Goal: Register for event/course

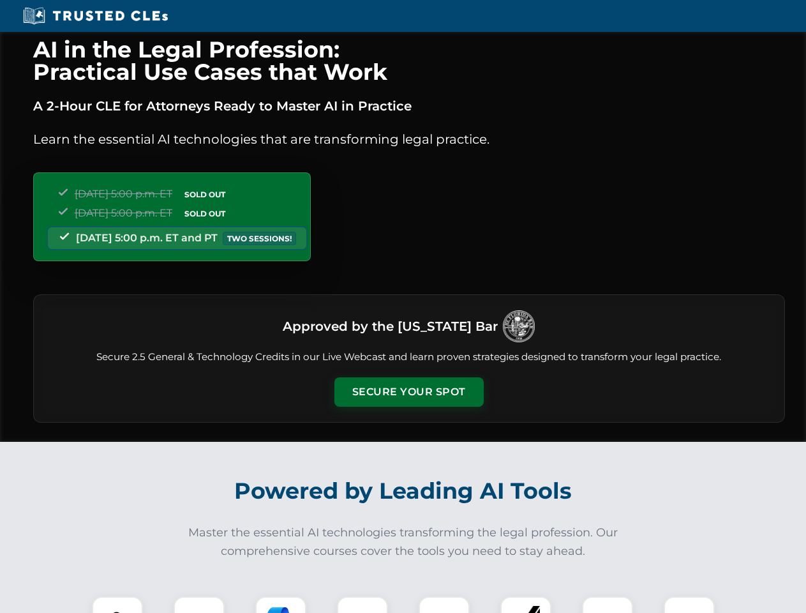
click at [408, 392] on button "Secure Your Spot" at bounding box center [408, 391] width 149 height 29
click at [117, 604] on img at bounding box center [117, 621] width 37 height 37
click at [199, 604] on div at bounding box center [199, 621] width 51 height 51
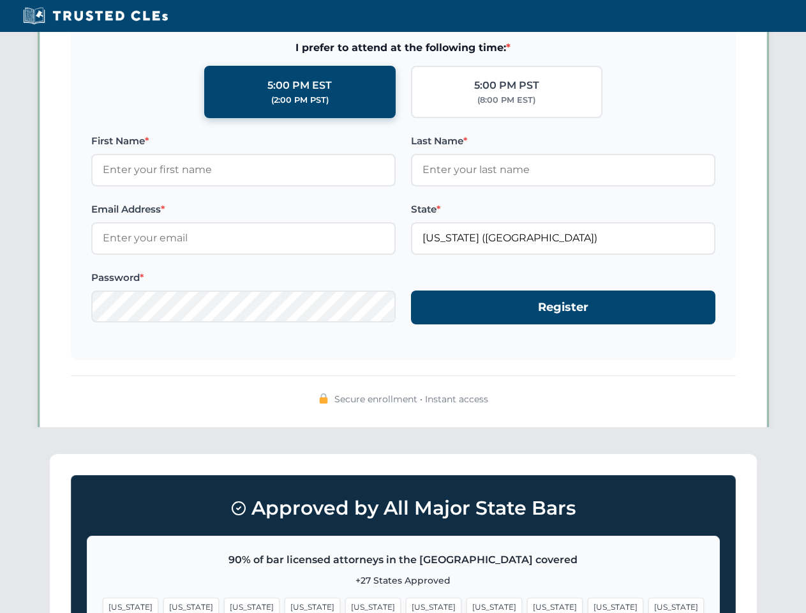
click at [588, 604] on span "[US_STATE]" at bounding box center [616, 606] width 56 height 19
